Goal: Task Accomplishment & Management: Complete application form

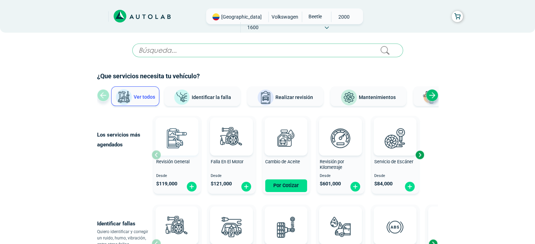
click at [184, 141] on img at bounding box center [176, 138] width 31 height 31
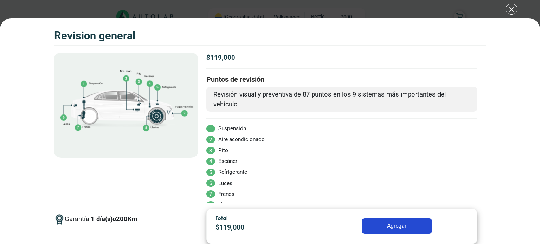
click at [508, 12] on div "Volkswagen Crossfox 2018 REVISION GENERAL $ 119,000 1 200" at bounding box center [270, 122] width 540 height 244
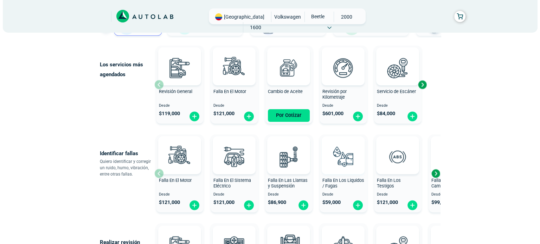
scroll to position [35, 0]
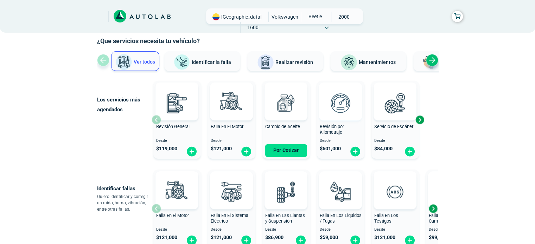
click at [337, 114] on img at bounding box center [340, 103] width 31 height 31
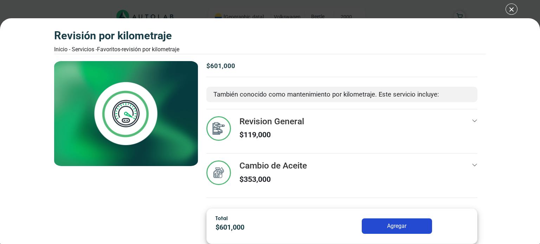
click at [512, 7] on div "Revisión por Kilometraje Inicio - Servicios - Favoritos - Revisión por Kilometr…" at bounding box center [270, 122] width 540 height 244
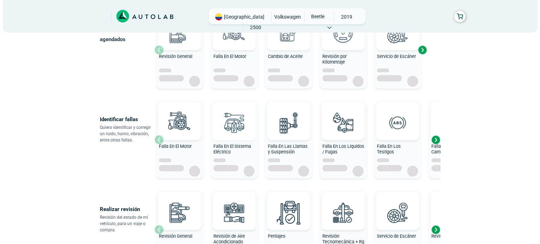
scroll to position [35, 0]
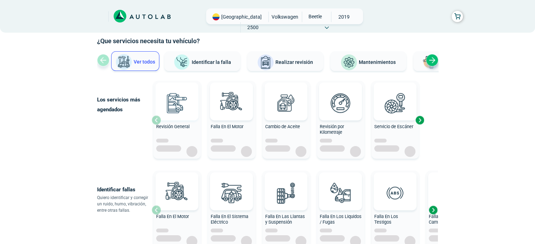
click at [166, 102] on img at bounding box center [176, 103] width 31 height 31
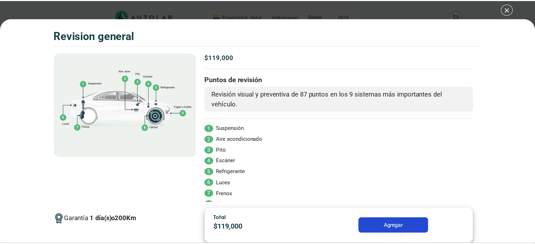
scroll to position [31, 0]
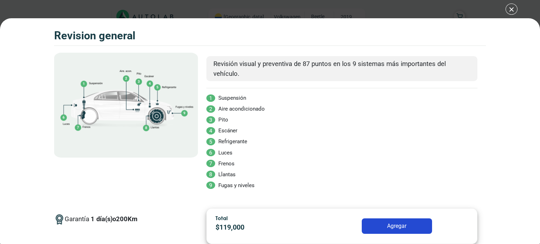
click at [514, 9] on div "Volkswagen Crossfox 2018 REVISION GENERAL $ 119,000 1 200" at bounding box center [270, 122] width 540 height 244
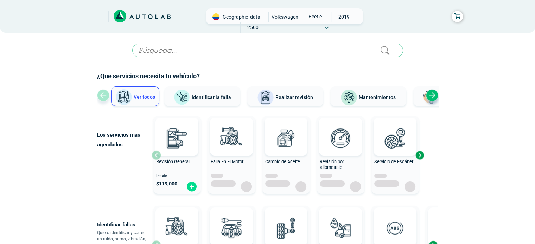
click at [285, 136] on img at bounding box center [285, 138] width 31 height 31
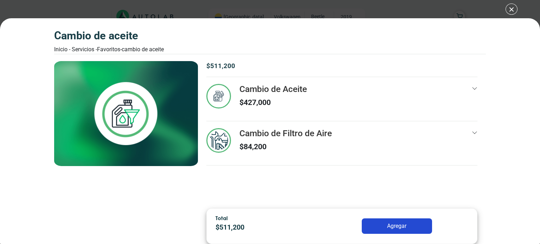
click at [514, 8] on div "Cambio de Aceite Inicio - Servicios - Favoritos - Cambio de Aceite Cambio de Ac…" at bounding box center [270, 122] width 540 height 244
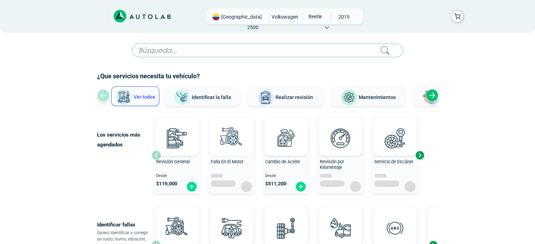
scroll to position [35, 0]
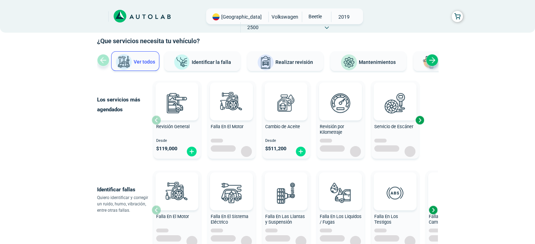
click at [265, 22] on span "2500" at bounding box center [252, 27] width 25 height 11
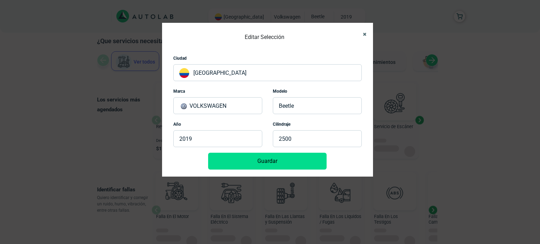
click at [365, 33] on icon "Close" at bounding box center [365, 34] width 4 height 5
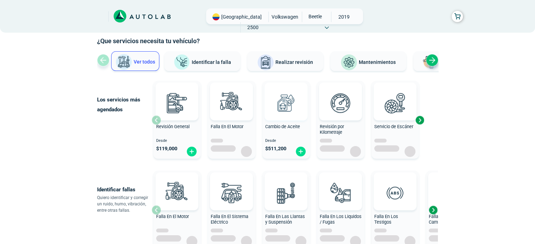
click at [292, 118] on div at bounding box center [285, 102] width 43 height 38
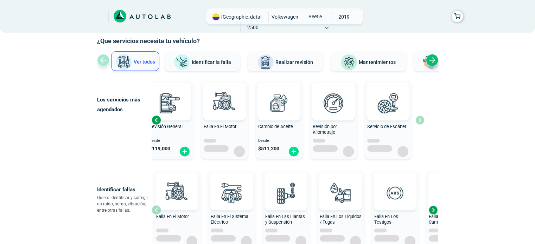
click at [290, 126] on span "Cambio de Aceite" at bounding box center [275, 126] width 35 height 5
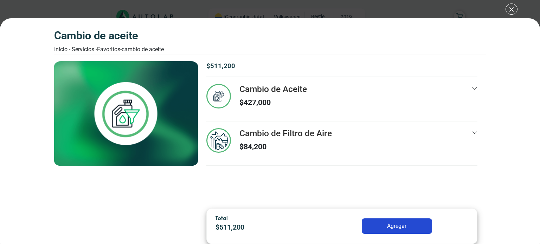
click at [514, 10] on div "Cambio de Aceite Inicio - Servicios - Favoritos - Cambio de Aceite Cambio de Ac…" at bounding box center [270, 122] width 540 height 244
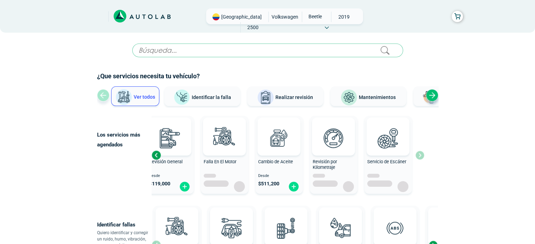
click at [329, 26] on icon at bounding box center [326, 27] width 4 height 3
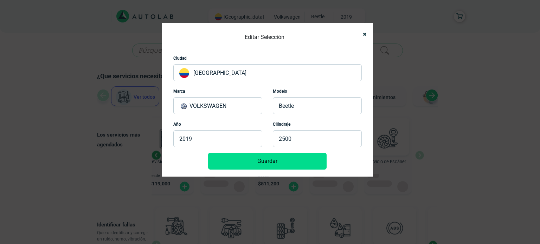
click at [287, 142] on p "2500" at bounding box center [317, 138] width 89 height 17
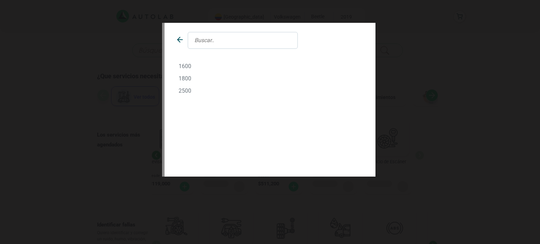
click at [176, 32] on div at bounding box center [176, 40] width 12 height 17
click at [178, 39] on icon at bounding box center [179, 39] width 2 height 5
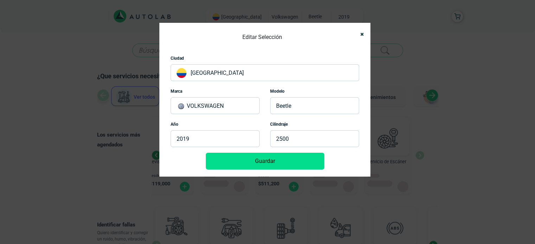
click at [68, 163] on div "Editar Selección Ciudad [GEOGRAPHIC_DATA] Marca VOLKSWAGEN Modelo BEETLE Año 20…" at bounding box center [267, 122] width 535 height 244
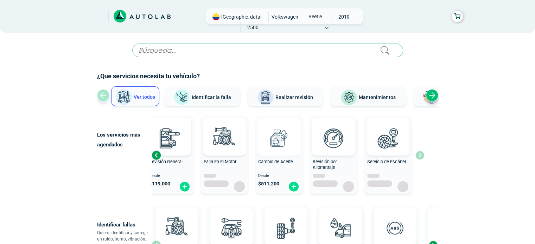
click at [278, 135] on img at bounding box center [278, 138] width 31 height 31
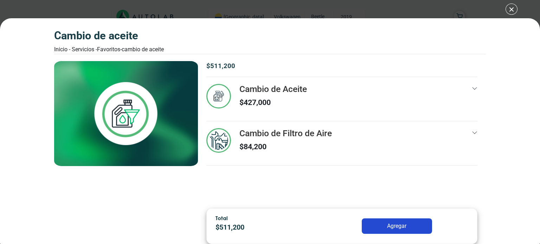
click at [291, 85] on h3 "Cambio de Aceite" at bounding box center [272, 89] width 67 height 10
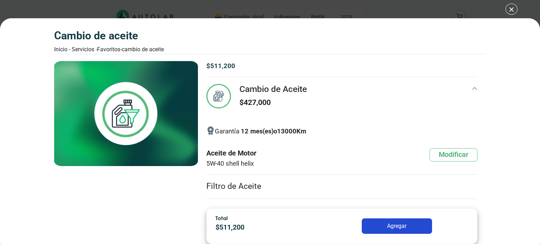
click at [506, 11] on div "Cambio de Aceite Inicio - Servicios - Favoritos - Cambio de Aceite Cambio de Ac…" at bounding box center [270, 122] width 540 height 244
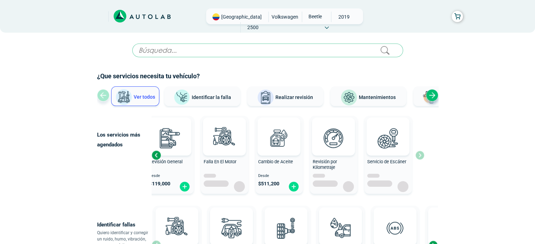
click at [156, 18] on icon at bounding box center [156, 16] width 2 height 4
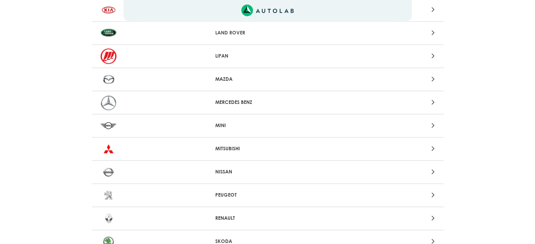
scroll to position [731, 0]
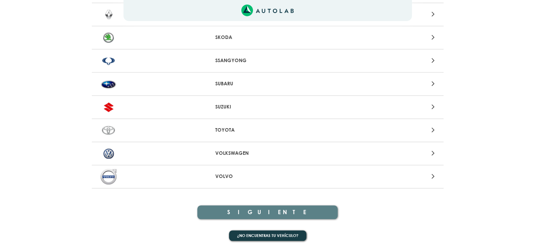
click at [238, 151] on p "VOLKSWAGEN" at bounding box center [267, 153] width 104 height 7
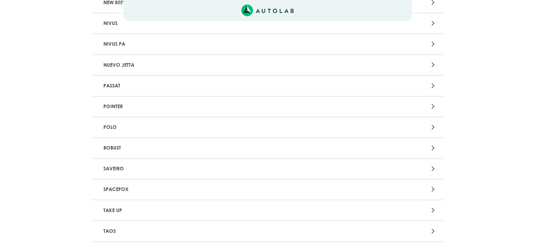
scroll to position [949, 0]
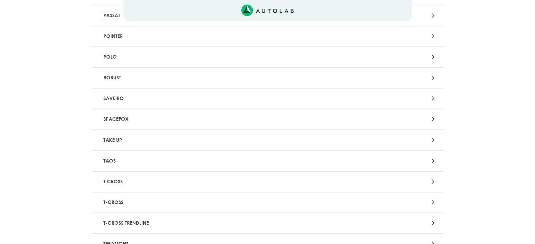
click at [130, 113] on p "SPACEFOX" at bounding box center [210, 119] width 219 height 13
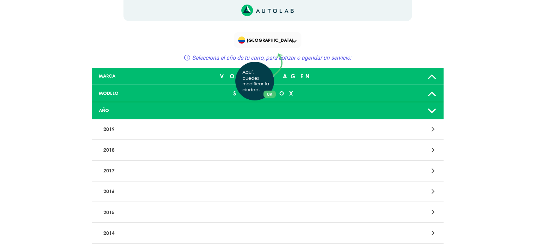
click at [109, 135] on div "Aquí, puedes modificar la ciudad. OK .aex,.bex{fill:none!important;stroke:#50c4…" at bounding box center [267, 122] width 535 height 244
click at [108, 129] on p "2019" at bounding box center [210, 129] width 219 height 13
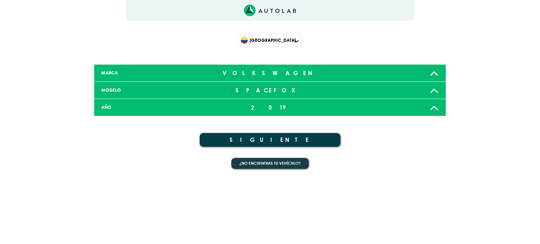
click at [278, 141] on button "SIGUIENTE" at bounding box center [270, 140] width 141 height 14
